Goal: Information Seeking & Learning: Learn about a topic

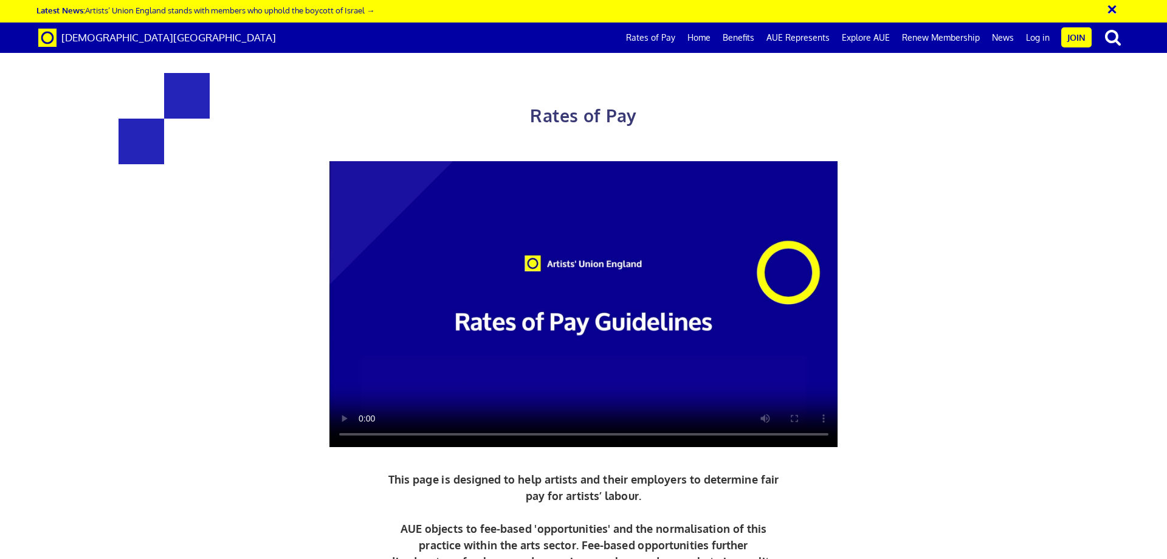
scroll to position [526, 0]
drag, startPoint x: 274, startPoint y: 330, endPoint x: 263, endPoint y: 409, distance: 79.8
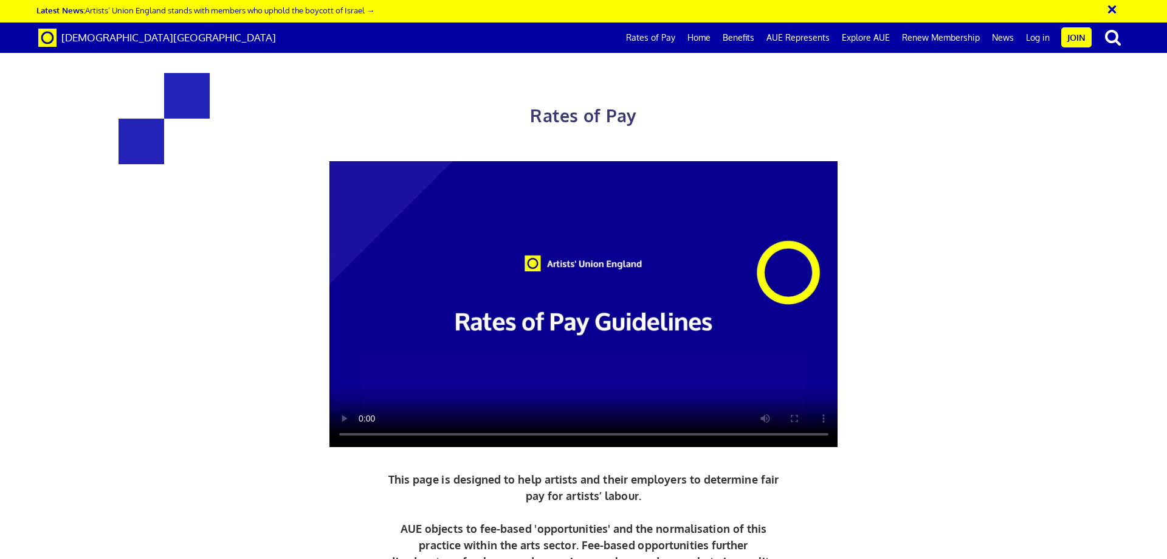
scroll to position [547, 0]
drag, startPoint x: 348, startPoint y: 381, endPoint x: 312, endPoint y: 263, distance: 124.0
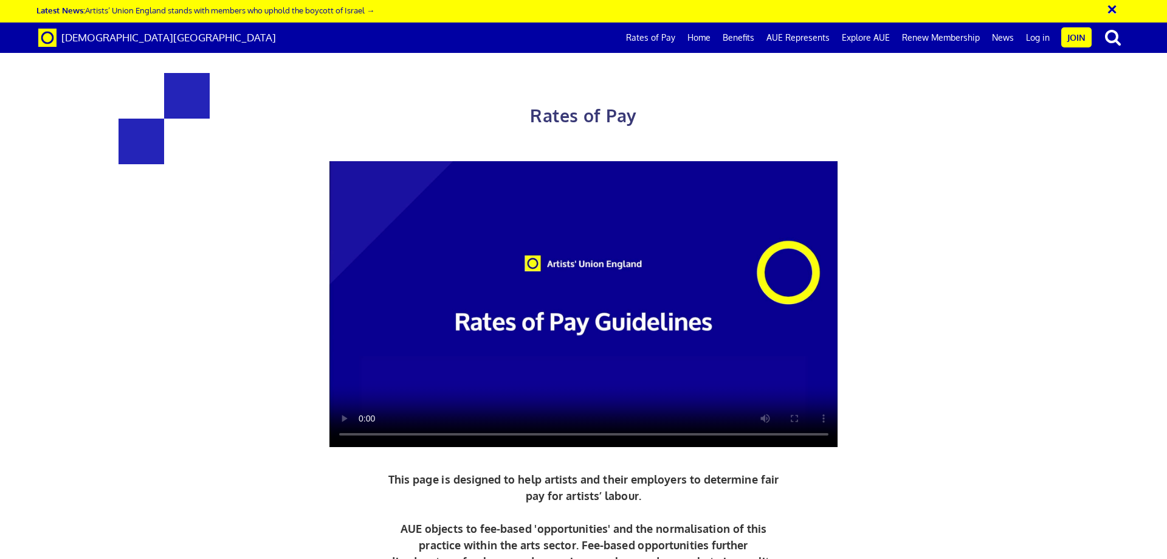
drag, startPoint x: 234, startPoint y: 295, endPoint x: 232, endPoint y: 382, distance: 87.6
click at [742, 35] on link "Benefits" at bounding box center [739, 37] width 44 height 30
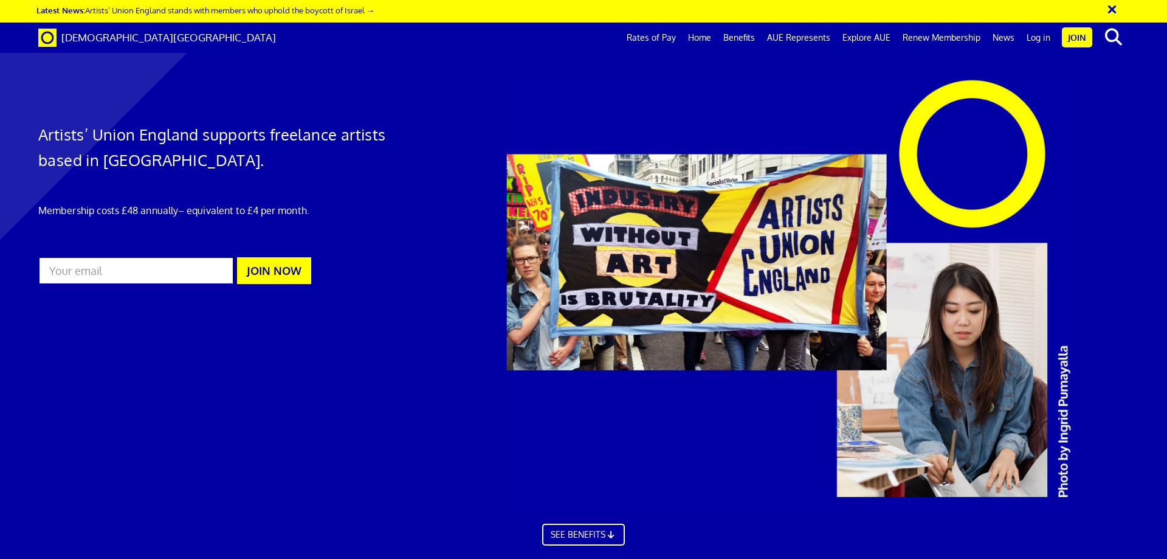
scroll to position [811, 0]
drag, startPoint x: 653, startPoint y: 181, endPoint x: 657, endPoint y: 174, distance: 8.2
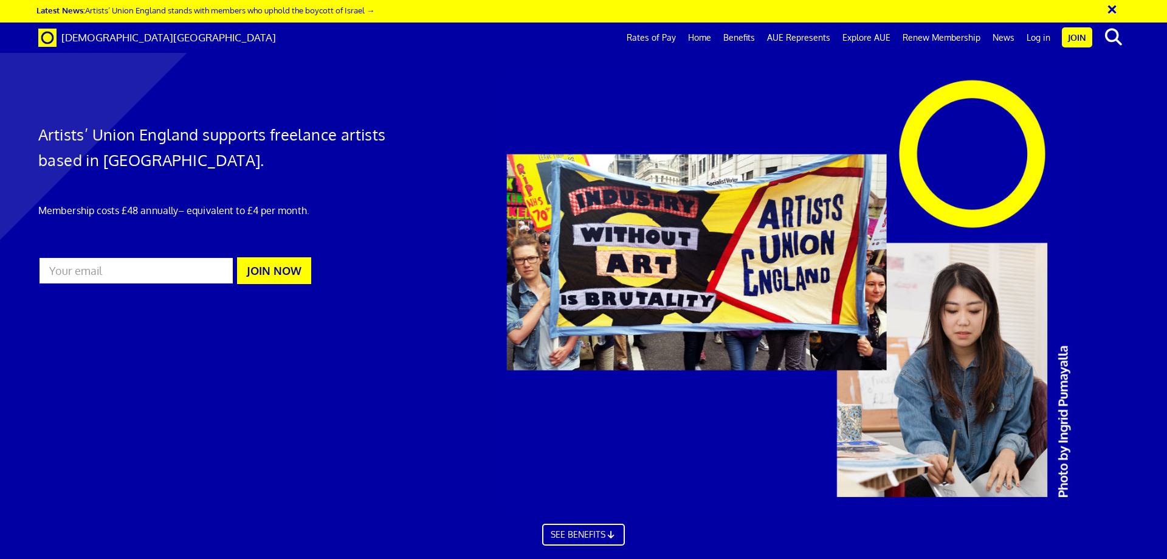
scroll to position [203, 0]
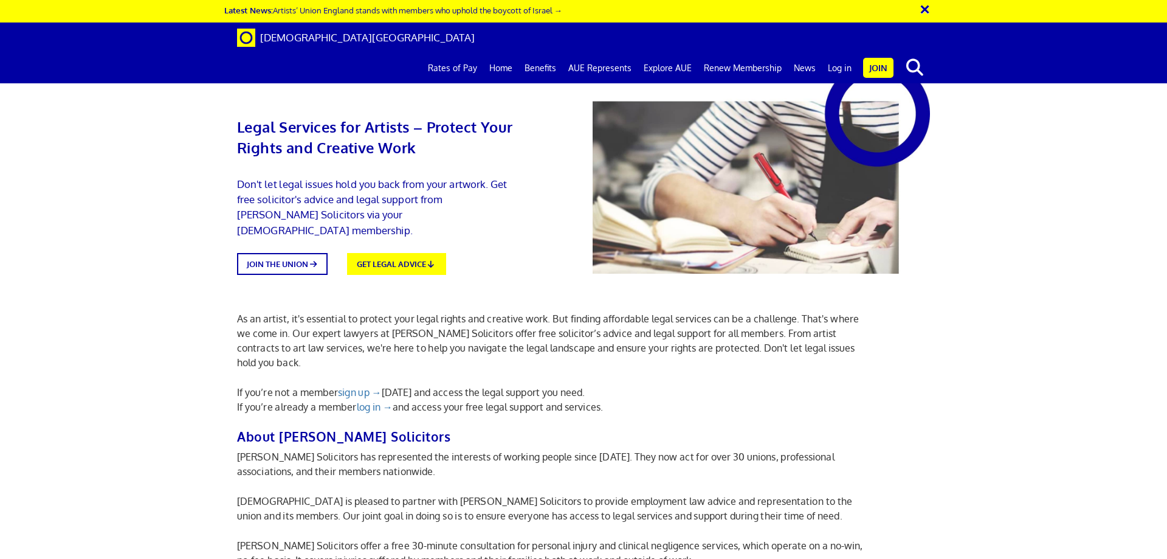
scroll to position [790, 0]
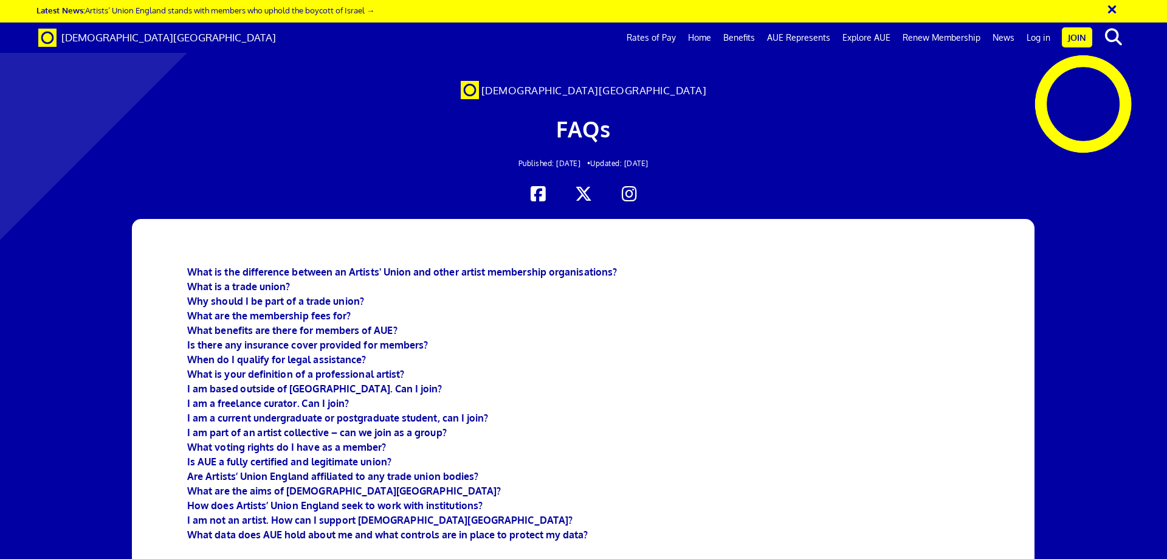
scroll to position [182, 0]
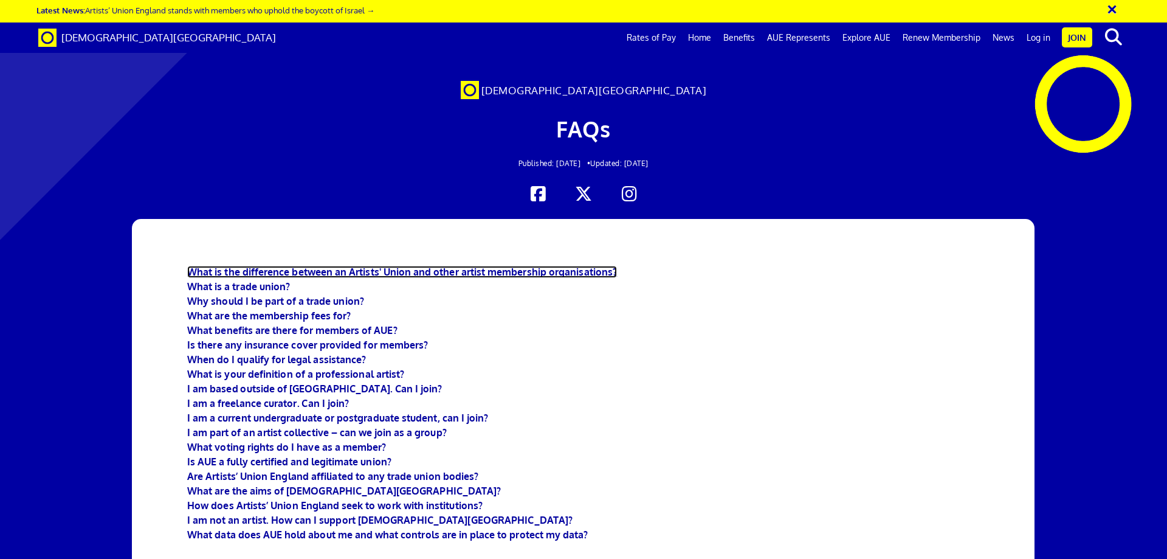
click at [356, 266] on b "What is the difference between an Artists' Union and other artist membership or…" at bounding box center [402, 272] width 430 height 12
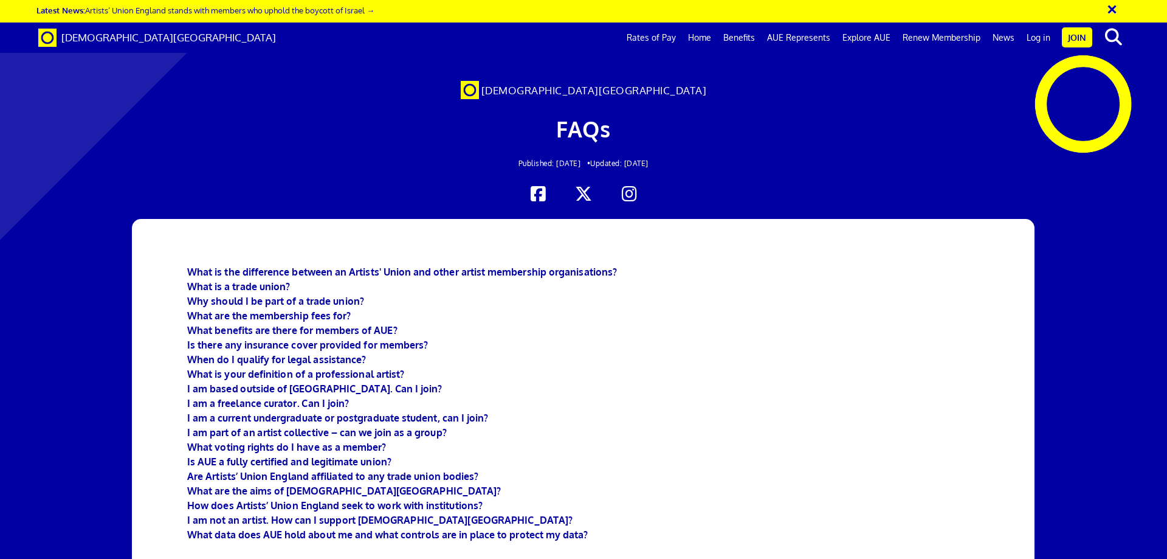
scroll to position [511, 0]
